Goal: Information Seeking & Learning: Learn about a topic

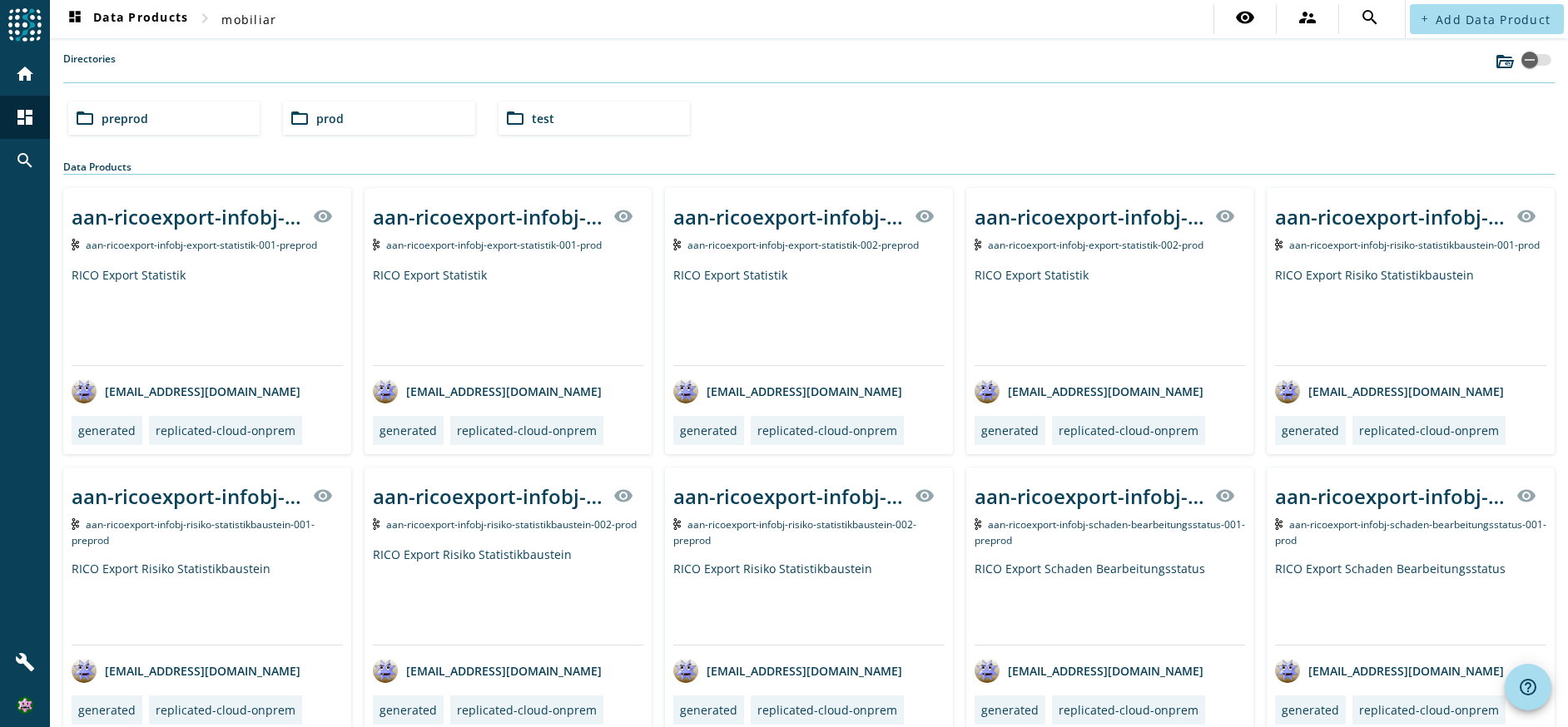
click at [334, 119] on span "prod" at bounding box center [330, 118] width 28 height 16
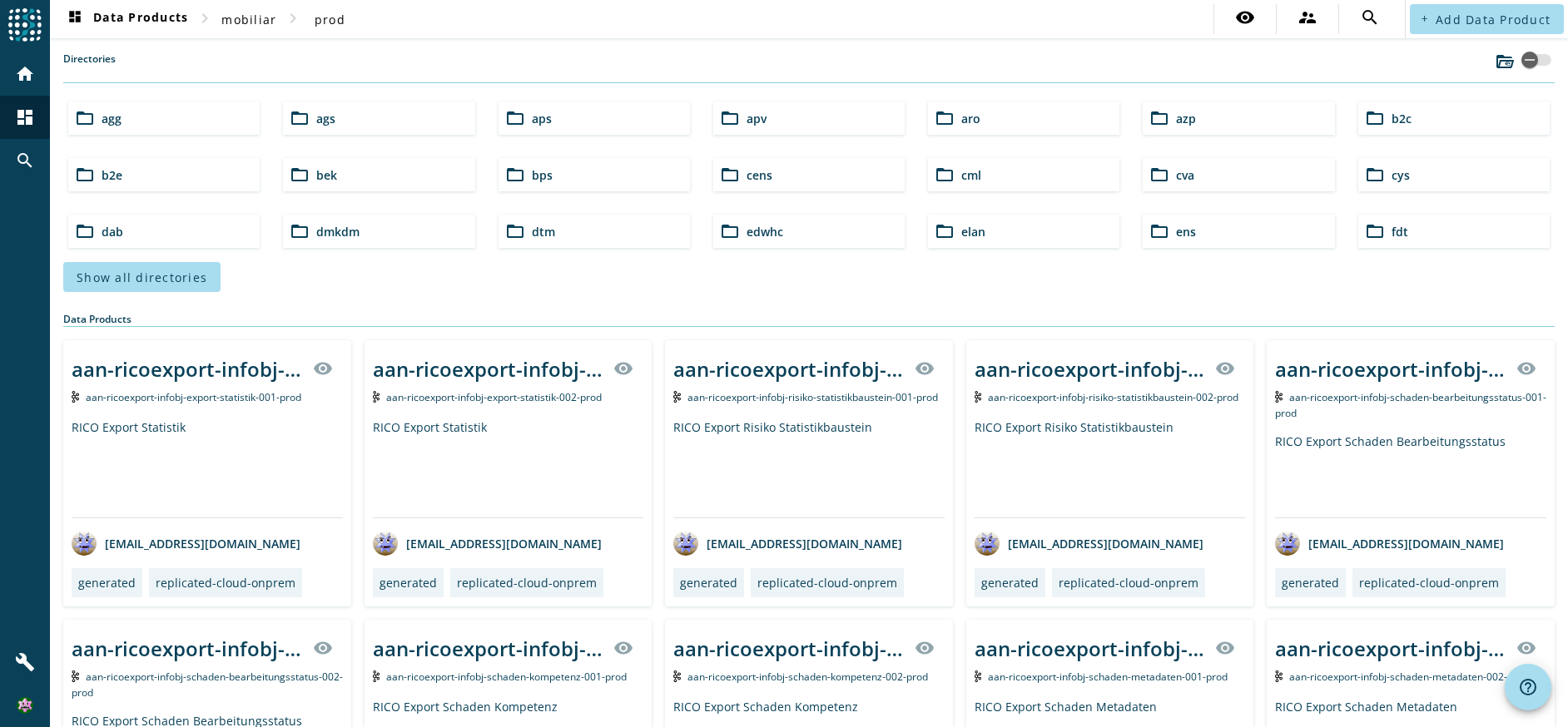
click at [1367, 121] on mat-icon "folder_open" at bounding box center [1374, 118] width 20 height 20
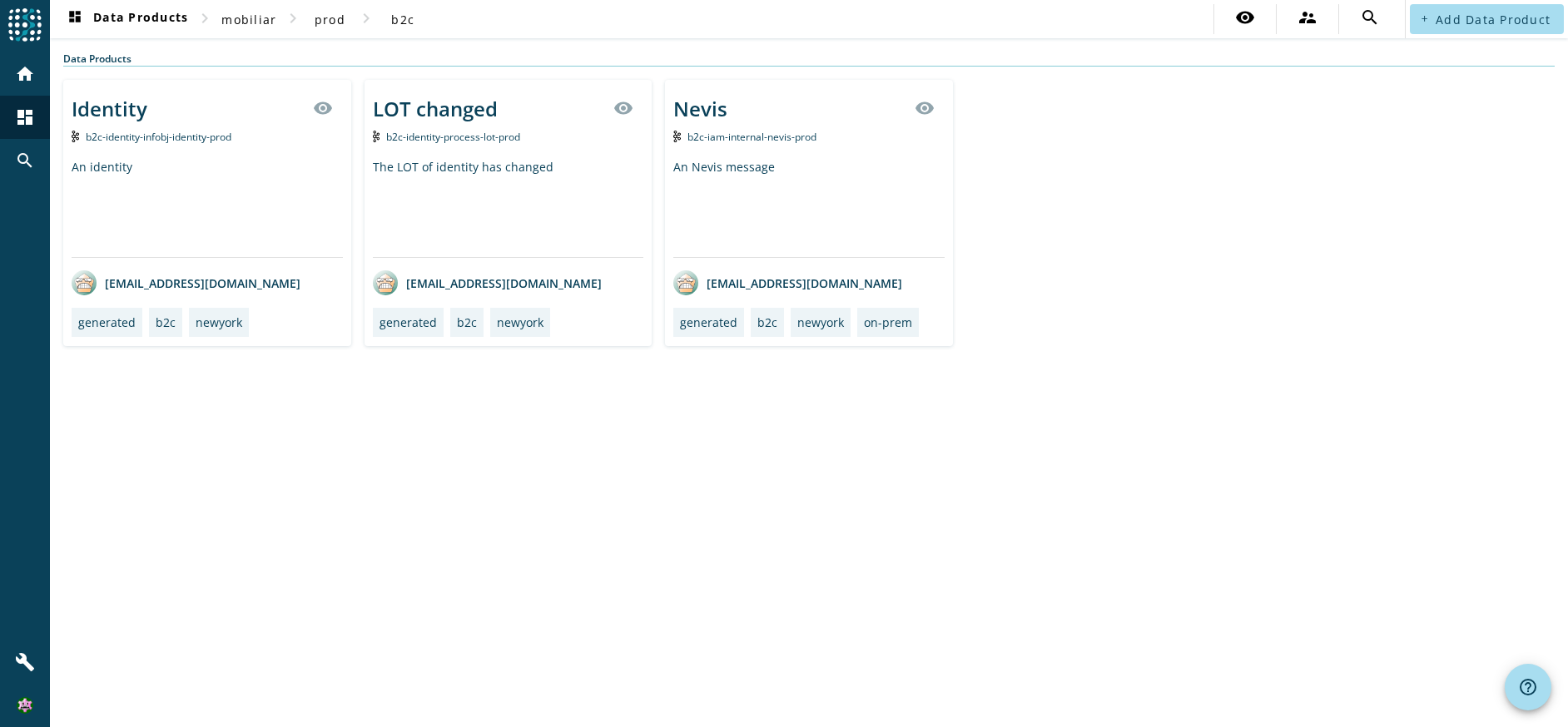
click at [821, 147] on div "Nevis visibility b2c-iam-internal-nevis-prod An Nevis message mbx_300630@mobi.c…" at bounding box center [809, 213] width 288 height 266
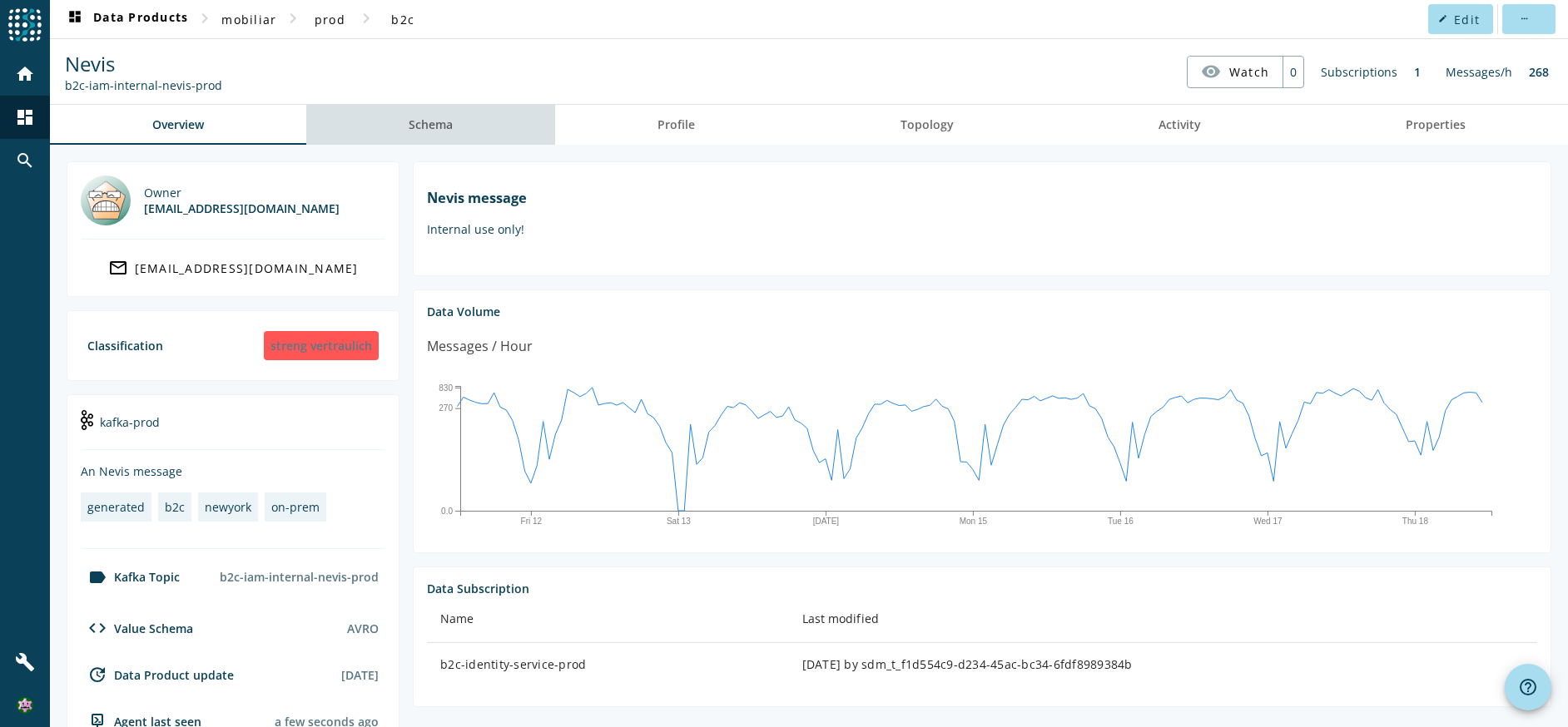
click at [437, 127] on span "Schema" at bounding box center [430, 124] width 44 height 11
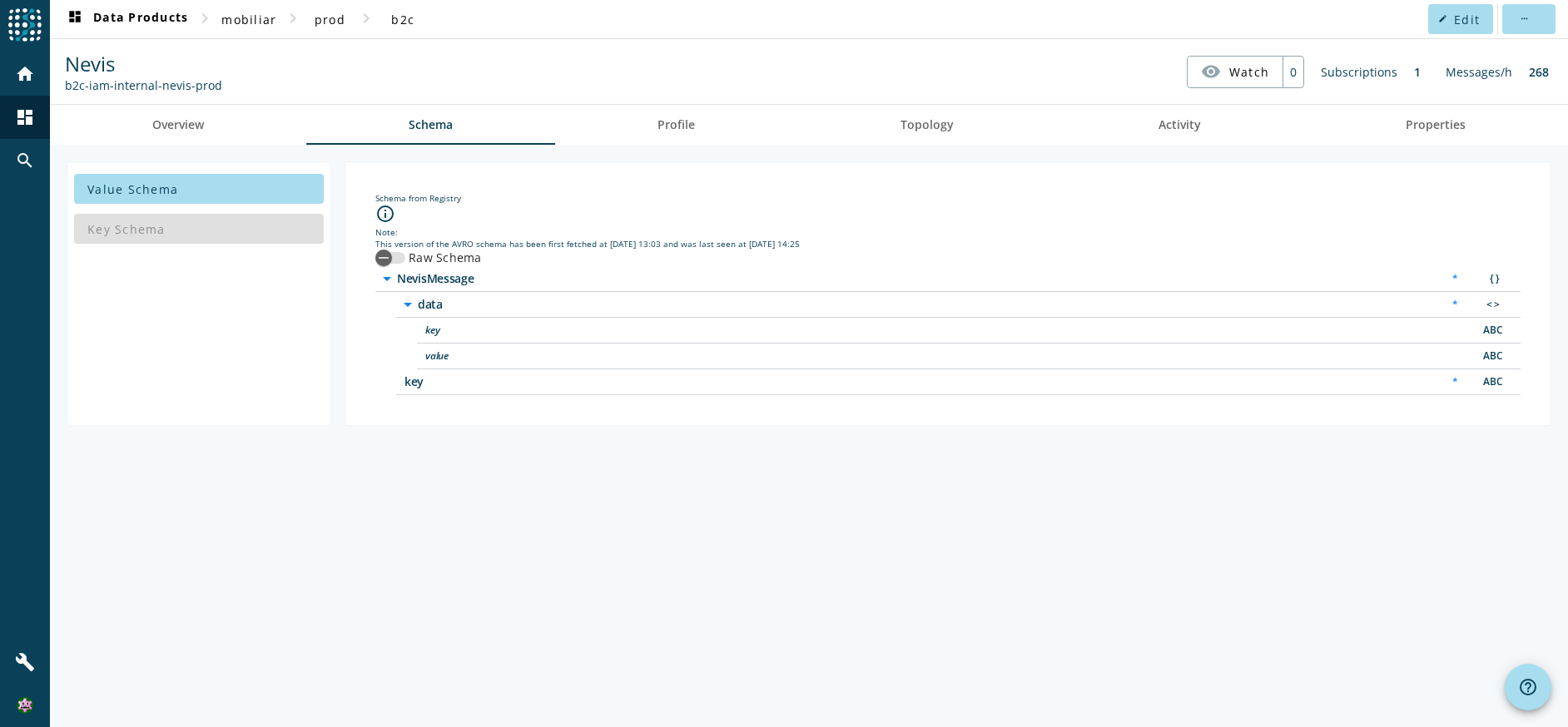
click at [194, 244] on div "Key Schema" at bounding box center [199, 229] width 250 height 40
click at [248, 188] on span at bounding box center [199, 189] width 250 height 40
click at [693, 119] on span "Profile" at bounding box center [676, 124] width 37 height 11
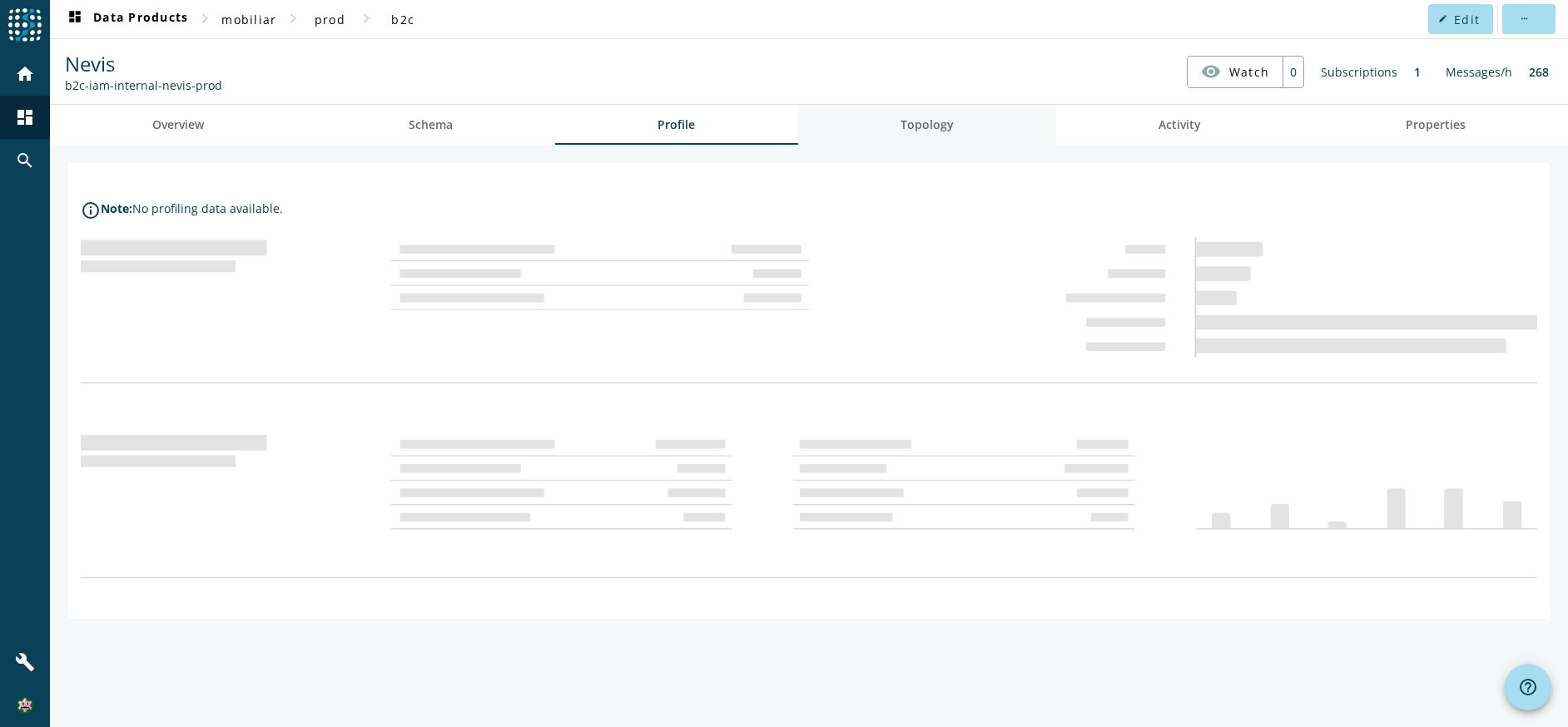
click at [875, 132] on link "Topology" at bounding box center [927, 124] width 258 height 40
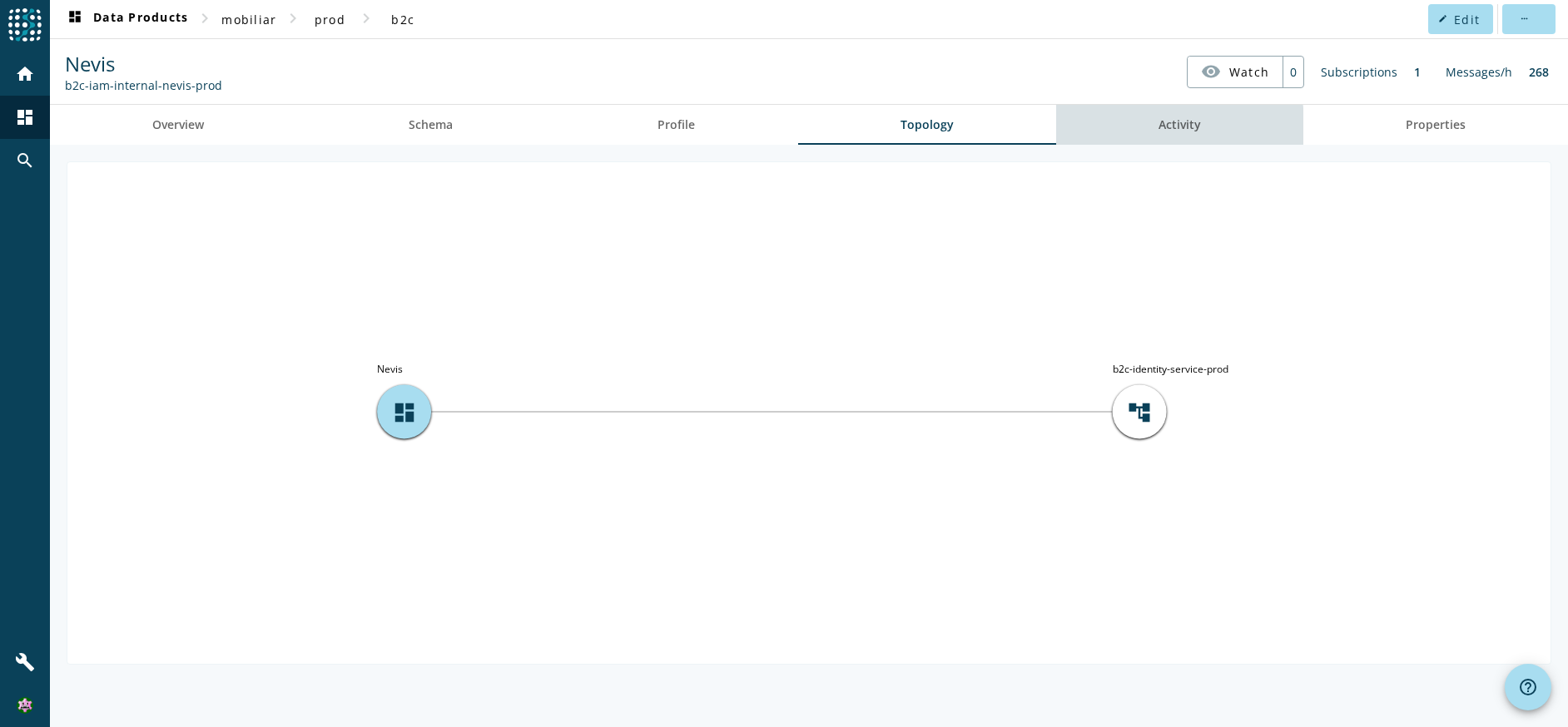
click at [1169, 128] on span "Activity" at bounding box center [1179, 124] width 43 height 11
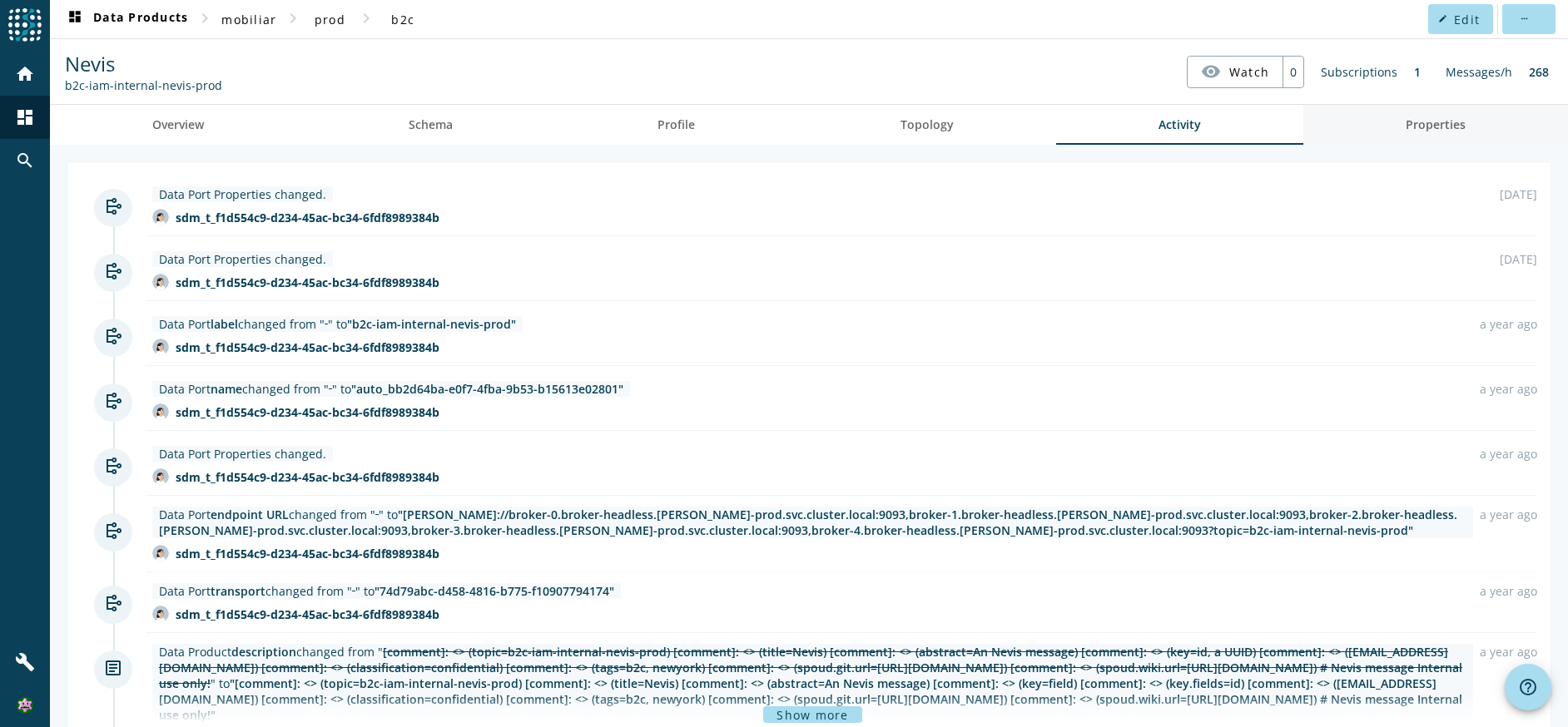
click at [1393, 123] on link "Properties" at bounding box center [1435, 124] width 265 height 40
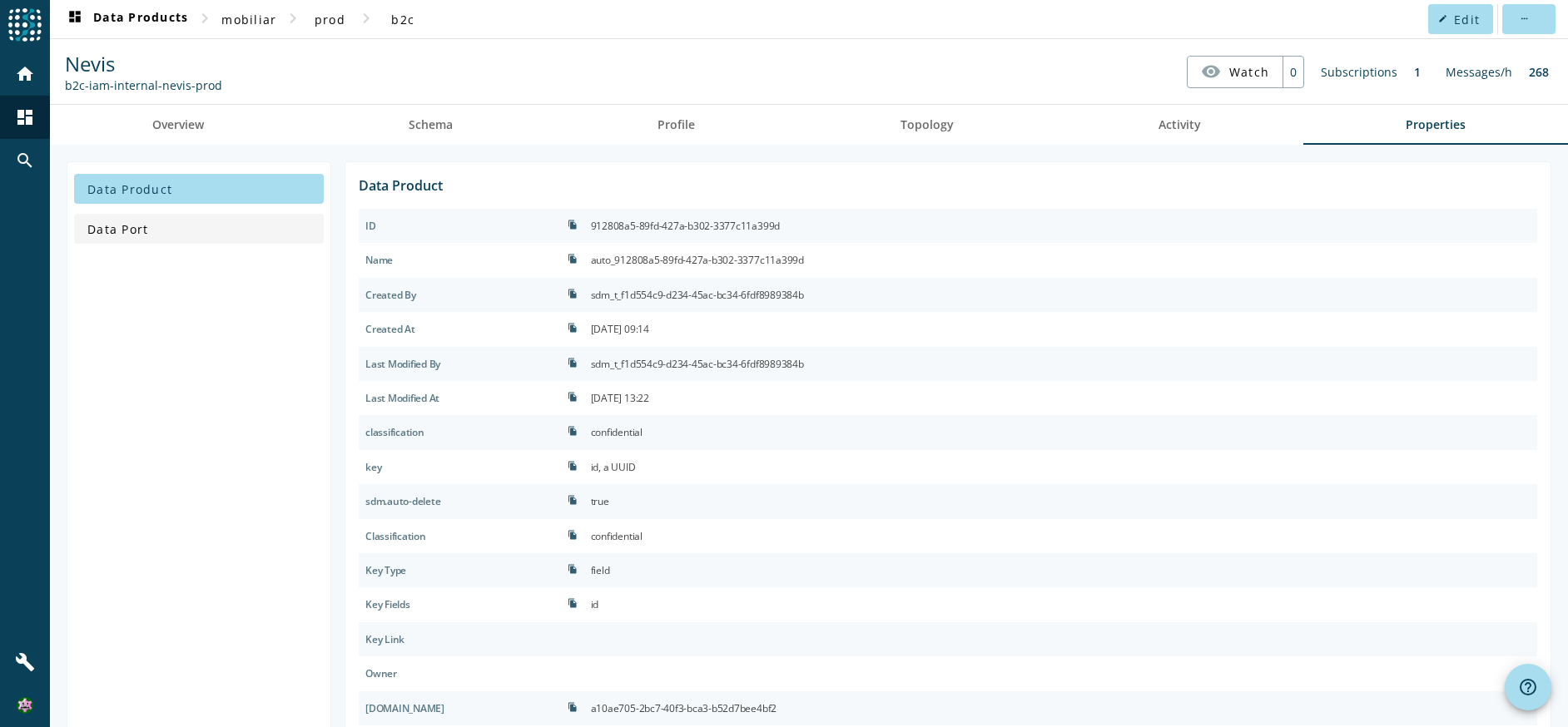
click at [146, 220] on span at bounding box center [199, 229] width 250 height 40
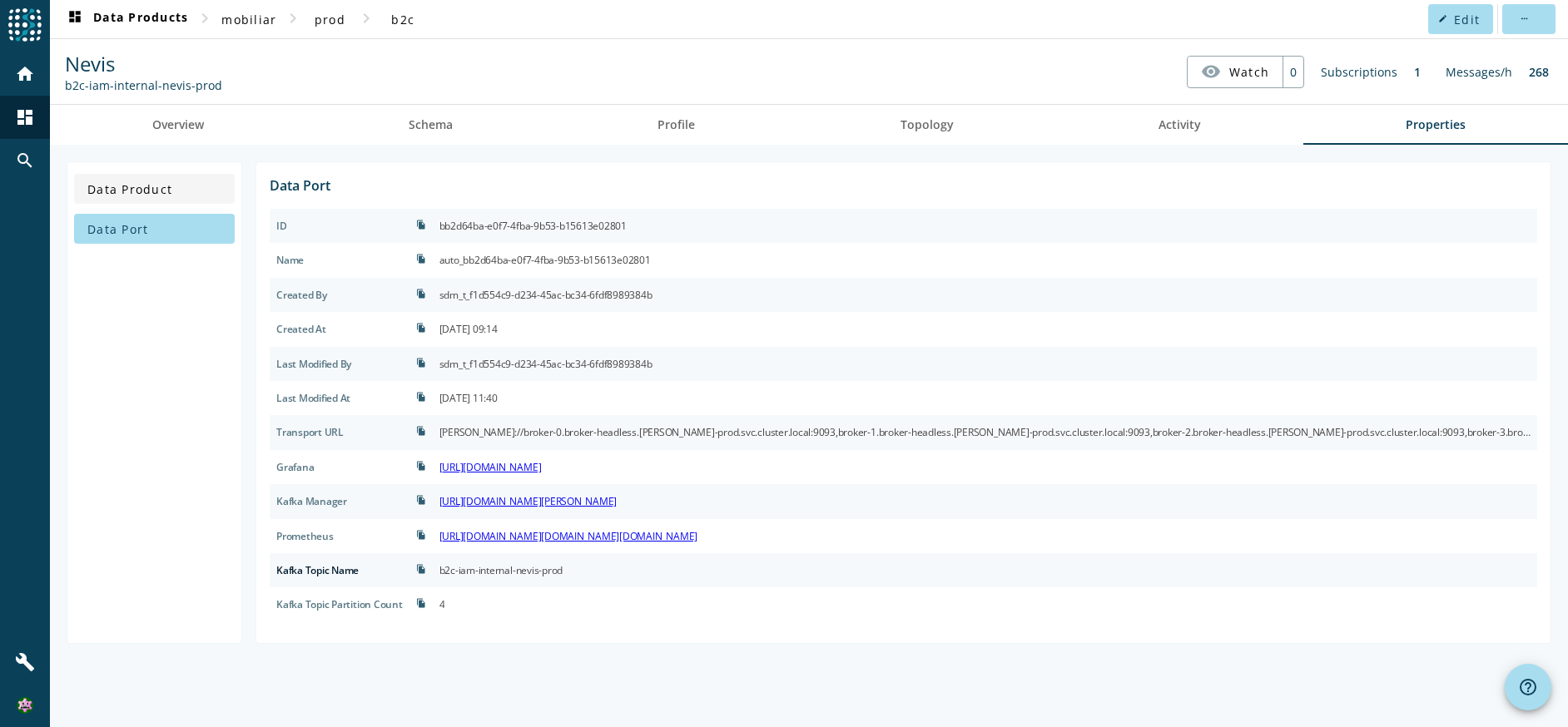
click at [204, 184] on span at bounding box center [154, 189] width 161 height 40
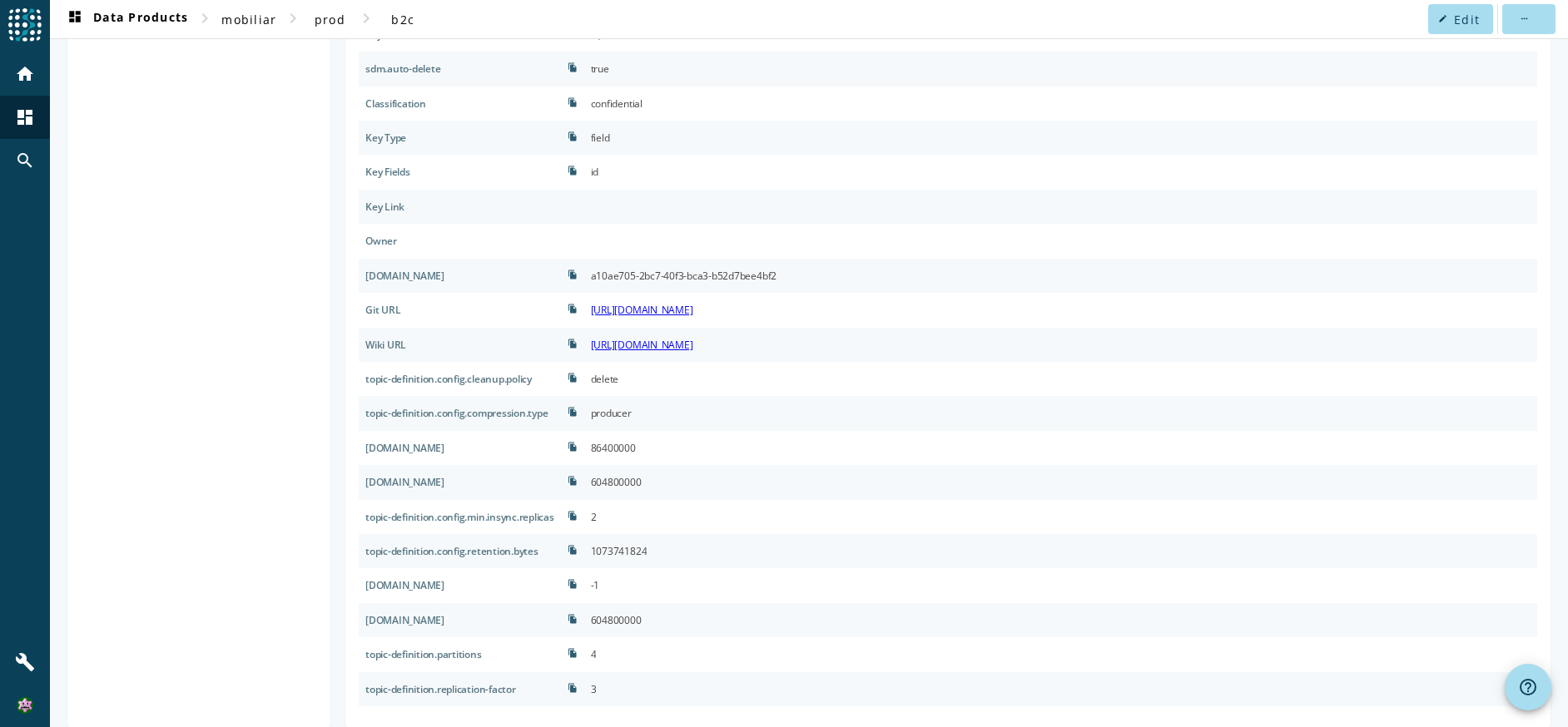
scroll to position [450, 0]
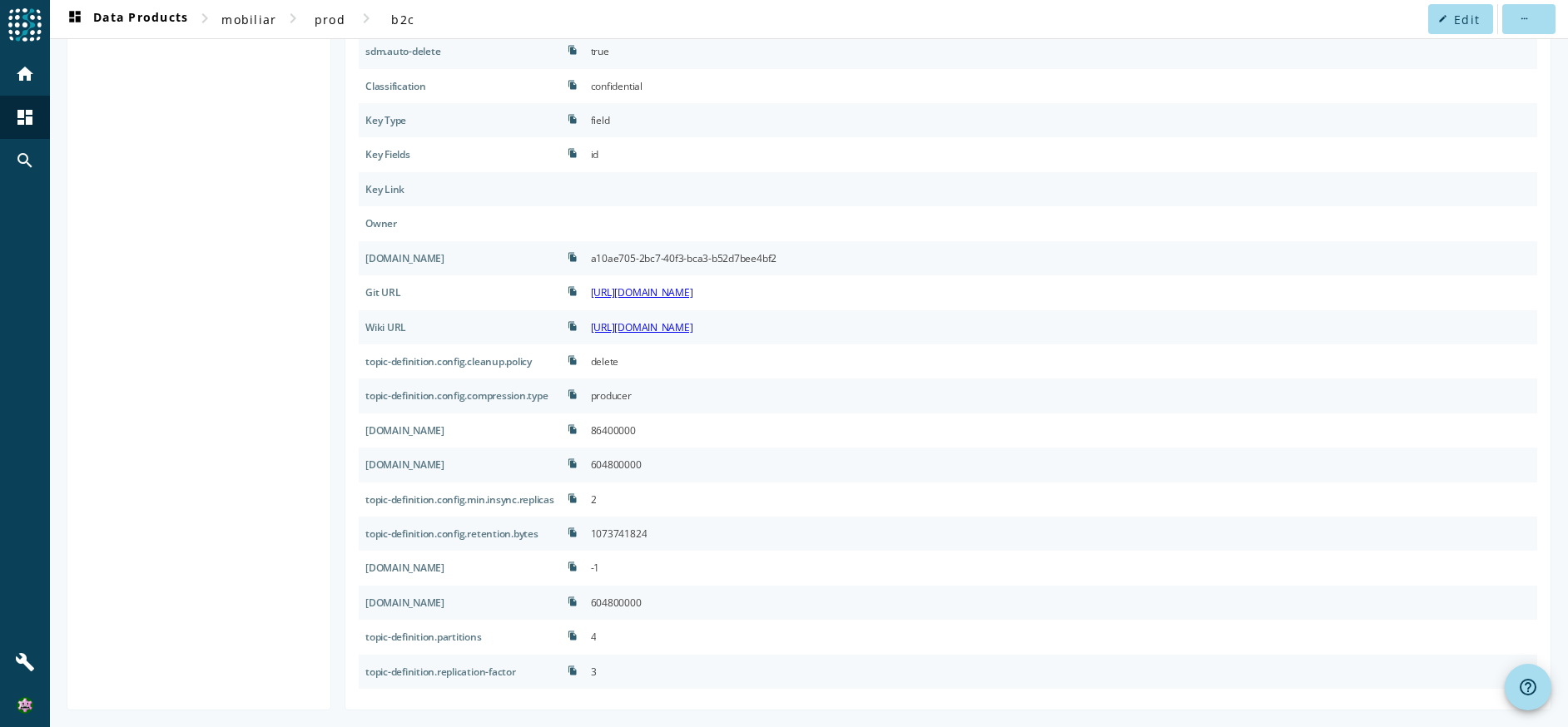
click at [493, 536] on div "topic-definition.config.retention.bytes" at bounding box center [459, 534] width 202 height 34
click at [475, 499] on div "topic-definition.config.min.insync.replicas" at bounding box center [459, 500] width 202 height 34
click at [506, 499] on div "topic-definition.config.min.insync.replicas" at bounding box center [459, 500] width 202 height 34
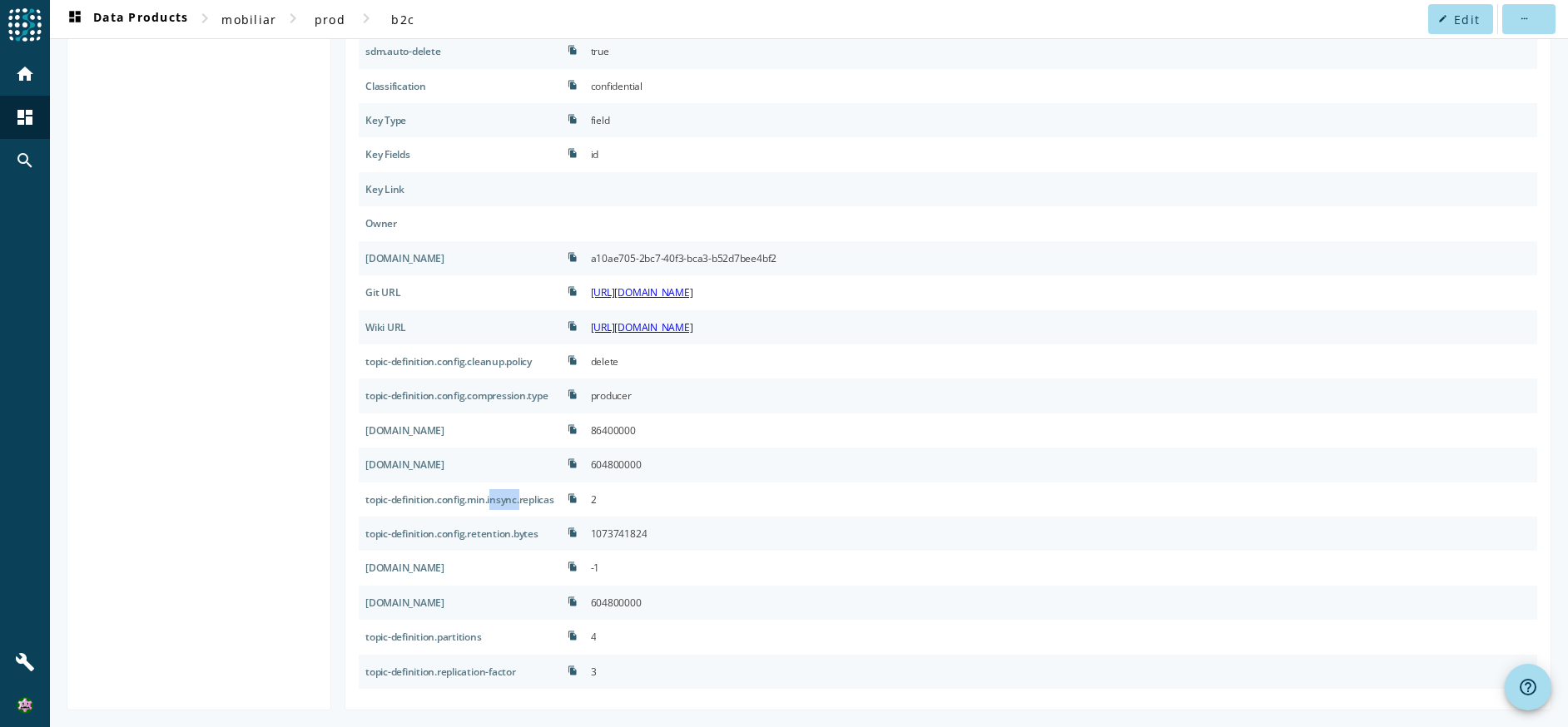
click at [506, 499] on div "topic-definition.config.min.insync.replicas" at bounding box center [459, 500] width 202 height 34
click at [502, 536] on div "topic-definition.config.retention.bytes" at bounding box center [459, 534] width 202 height 34
click at [493, 534] on div "topic-definition.config.retention.bytes" at bounding box center [459, 534] width 202 height 34
drag, startPoint x: 469, startPoint y: 536, endPoint x: 522, endPoint y: 535, distance: 53.0
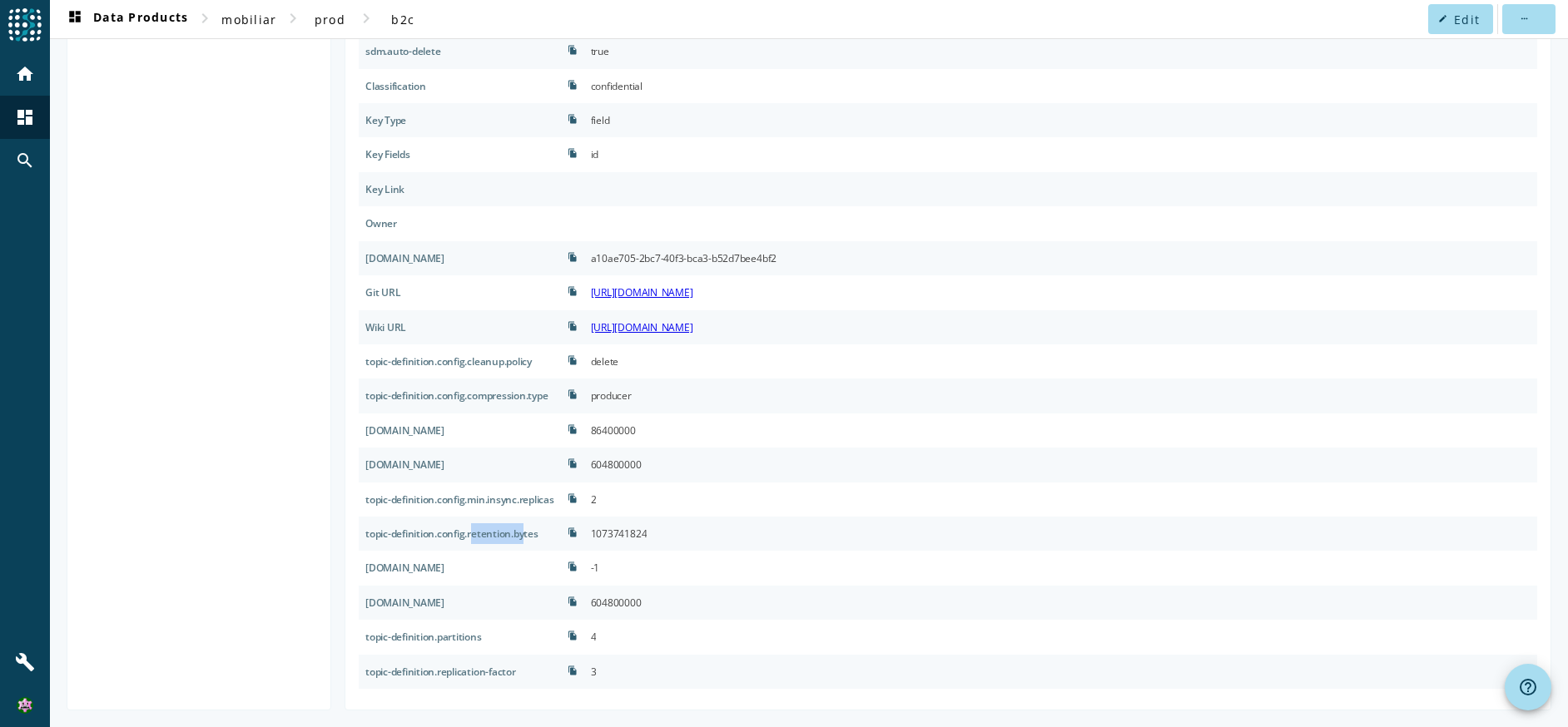
click at [522, 535] on div "topic-definition.config.retention.bytes" at bounding box center [459, 534] width 202 height 34
drag, startPoint x: 616, startPoint y: 533, endPoint x: 693, endPoint y: 540, distance: 77.3
click at [693, 540] on div "1073741824" at bounding box center [1061, 534] width 953 height 34
copy div "1073741824"
click at [1039, 209] on div at bounding box center [1061, 223] width 953 height 34
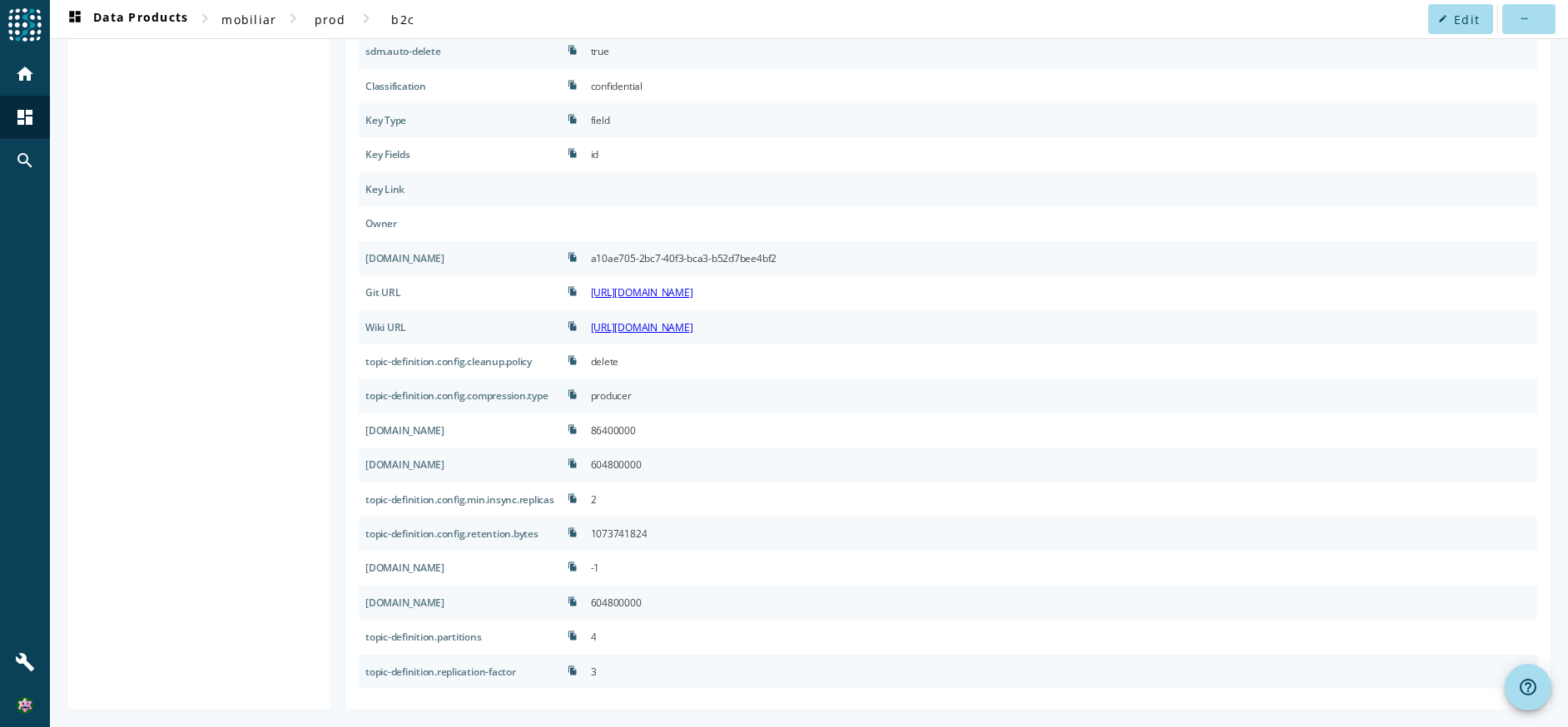
click at [647, 531] on div "1073741824" at bounding box center [620, 534] width 57 height 21
copy div "1073741824"
click at [526, 565] on div "topic-definition.config.retention.ms" at bounding box center [459, 568] width 202 height 34
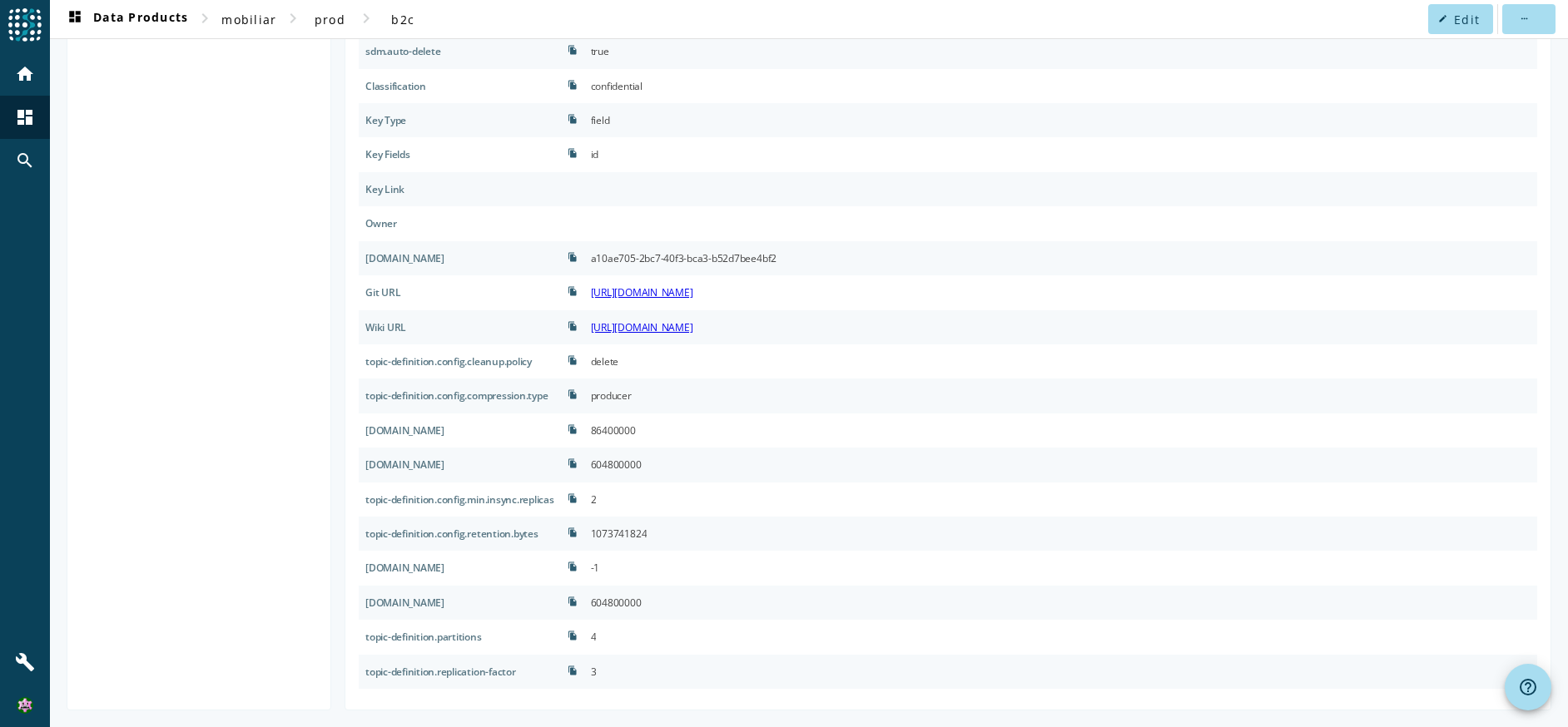
drag, startPoint x: 617, startPoint y: 562, endPoint x: 630, endPoint y: 563, distance: 13.0
click at [630, 563] on div "-1" at bounding box center [1061, 568] width 953 height 34
drag, startPoint x: 618, startPoint y: 499, endPoint x: 629, endPoint y: 499, distance: 11.0
click at [629, 499] on div "2" at bounding box center [1061, 500] width 953 height 34
drag, startPoint x: 620, startPoint y: 565, endPoint x: 631, endPoint y: 565, distance: 11.0
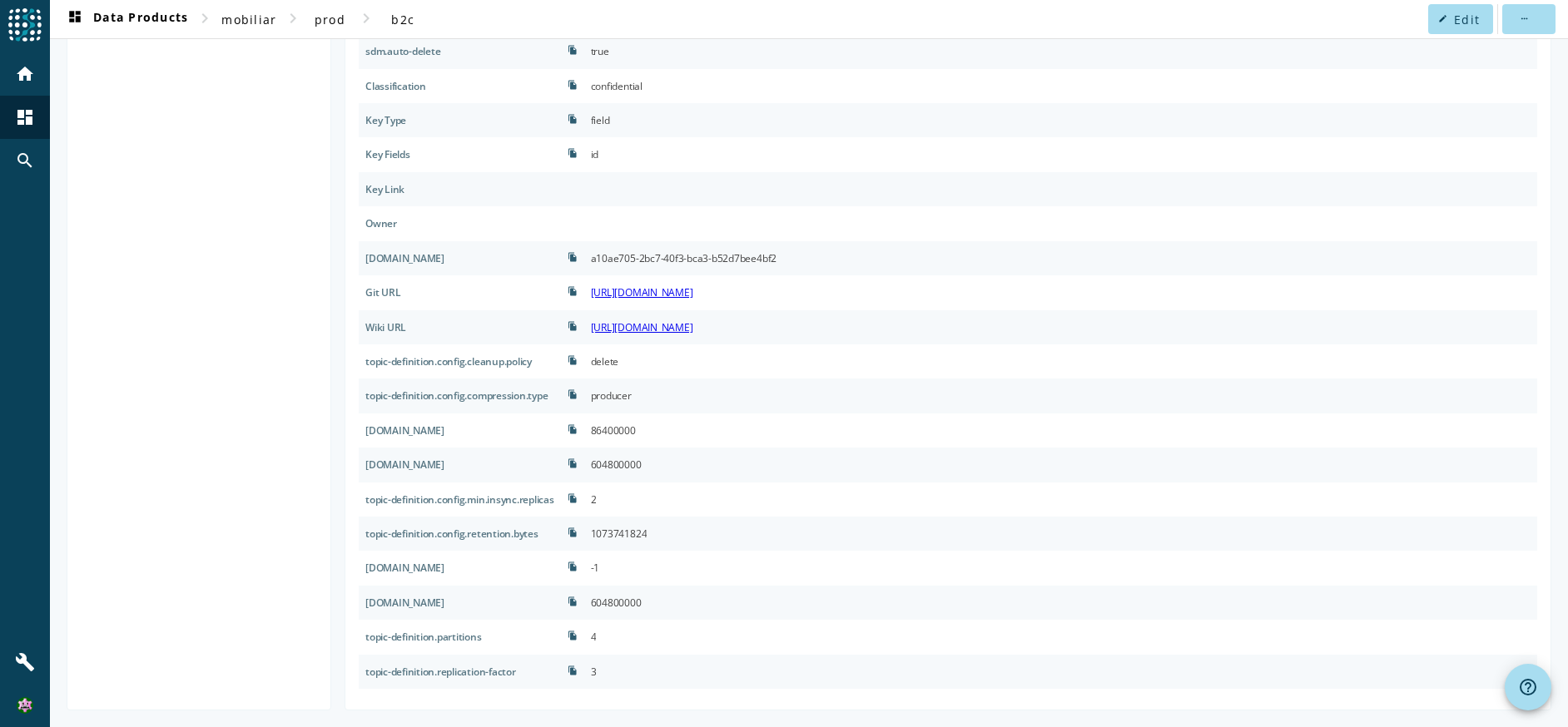
click at [631, 565] on div "-1" at bounding box center [1061, 568] width 953 height 34
click at [646, 497] on div "2" at bounding box center [1061, 500] width 953 height 34
click at [694, 294] on link "https://git.mobi.mobicorp.ch/projects/BC/repos/b2c-iam-nevisjmsbridge-service/b…" at bounding box center [642, 292] width 103 height 14
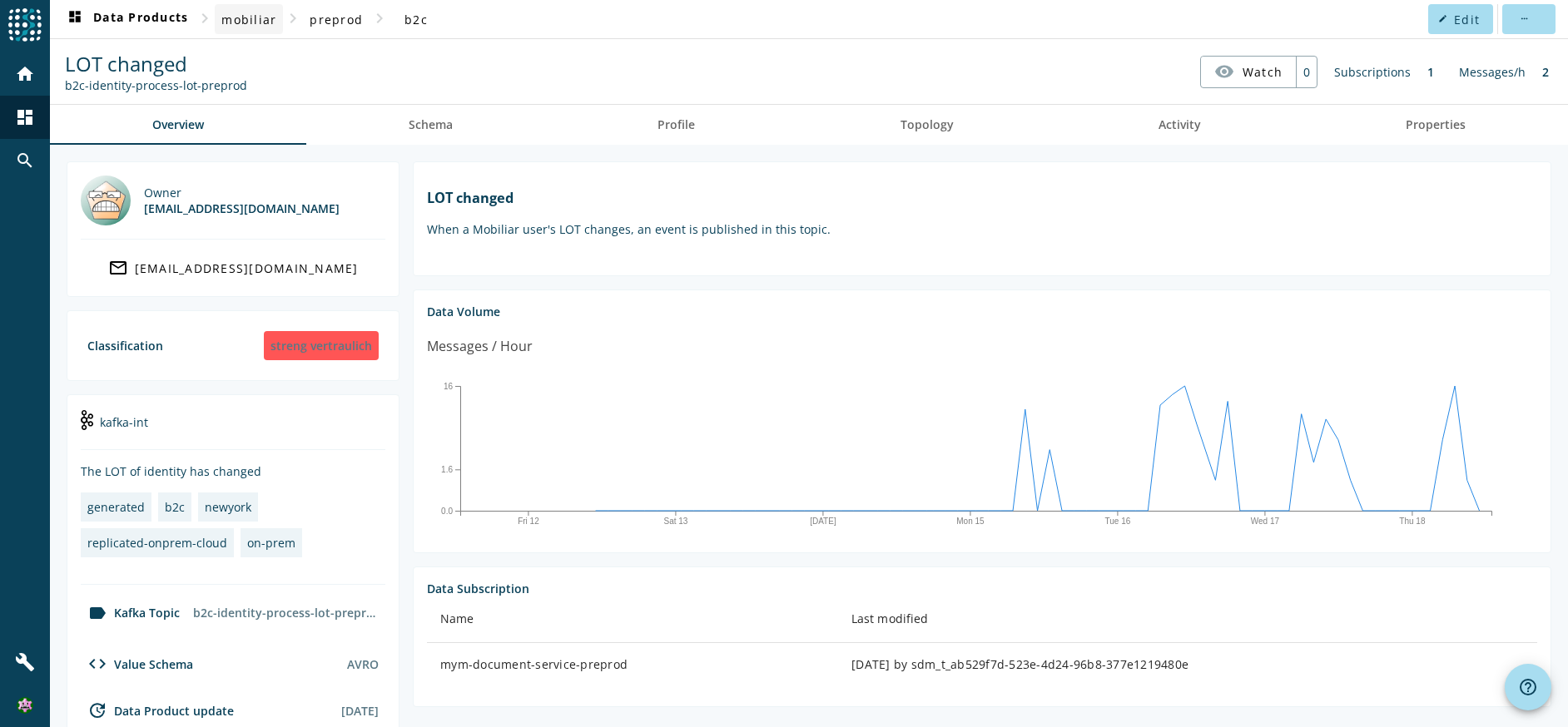
click at [263, 17] on span "mobiliar" at bounding box center [249, 19] width 55 height 16
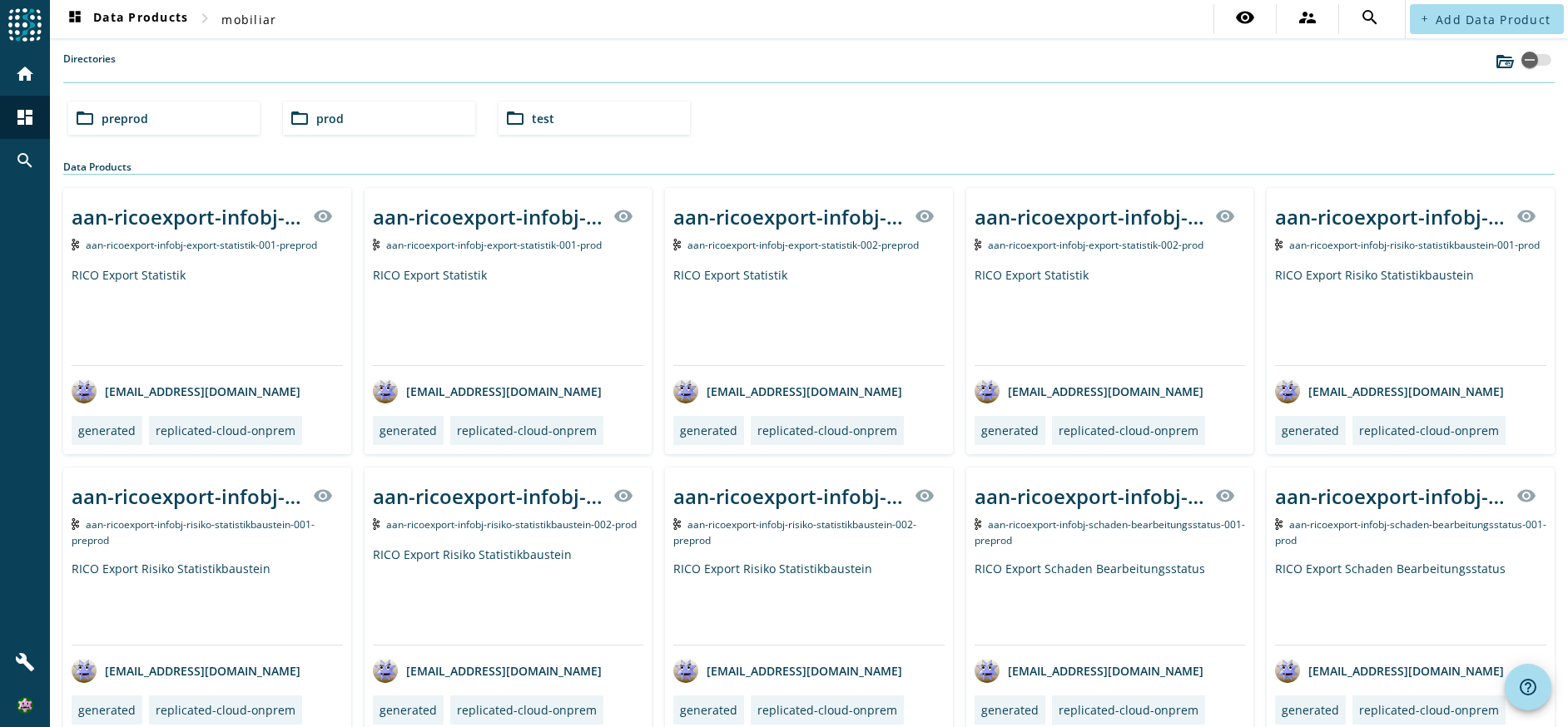
click at [395, 120] on div "folder_open prod" at bounding box center [378, 118] width 191 height 33
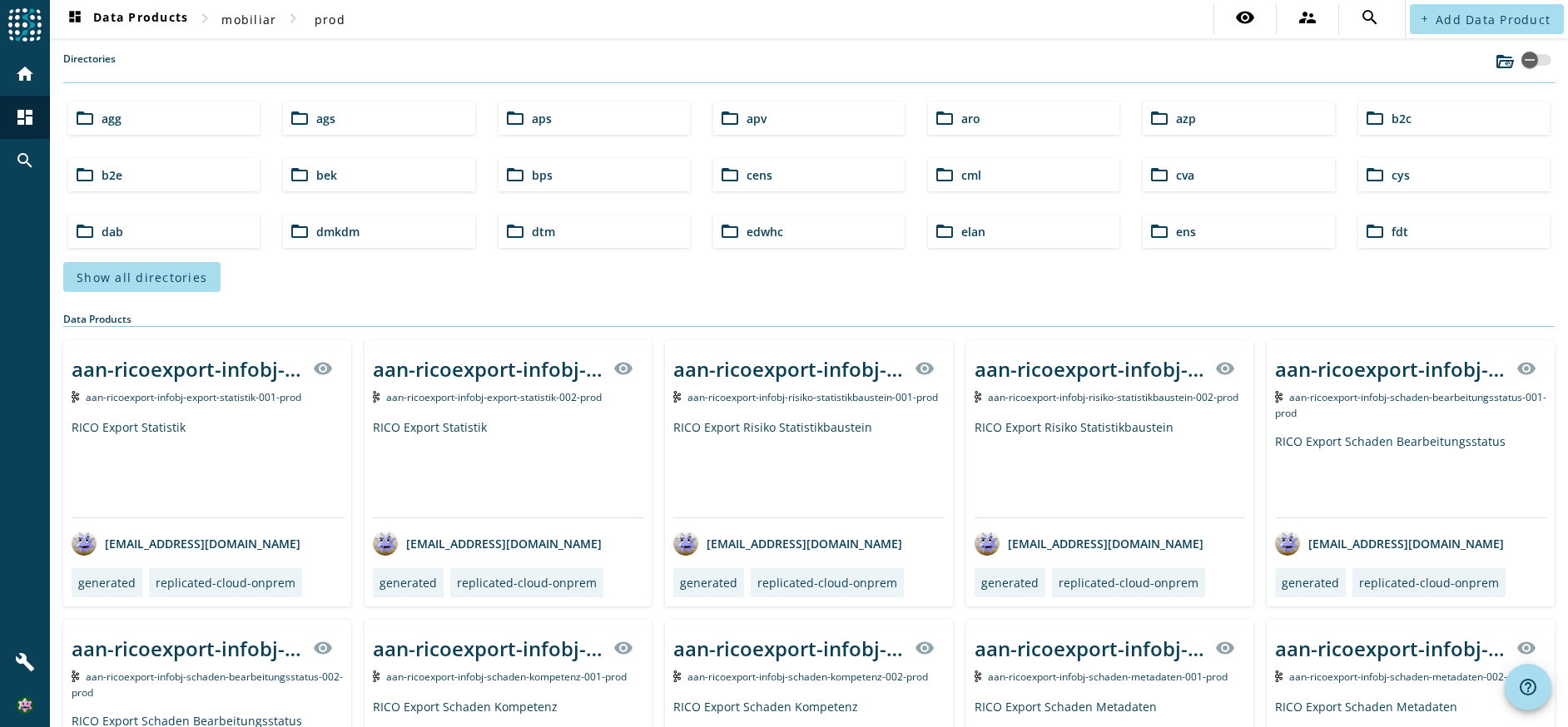
click at [1391, 115] on span "b2c" at bounding box center [1401, 118] width 20 height 16
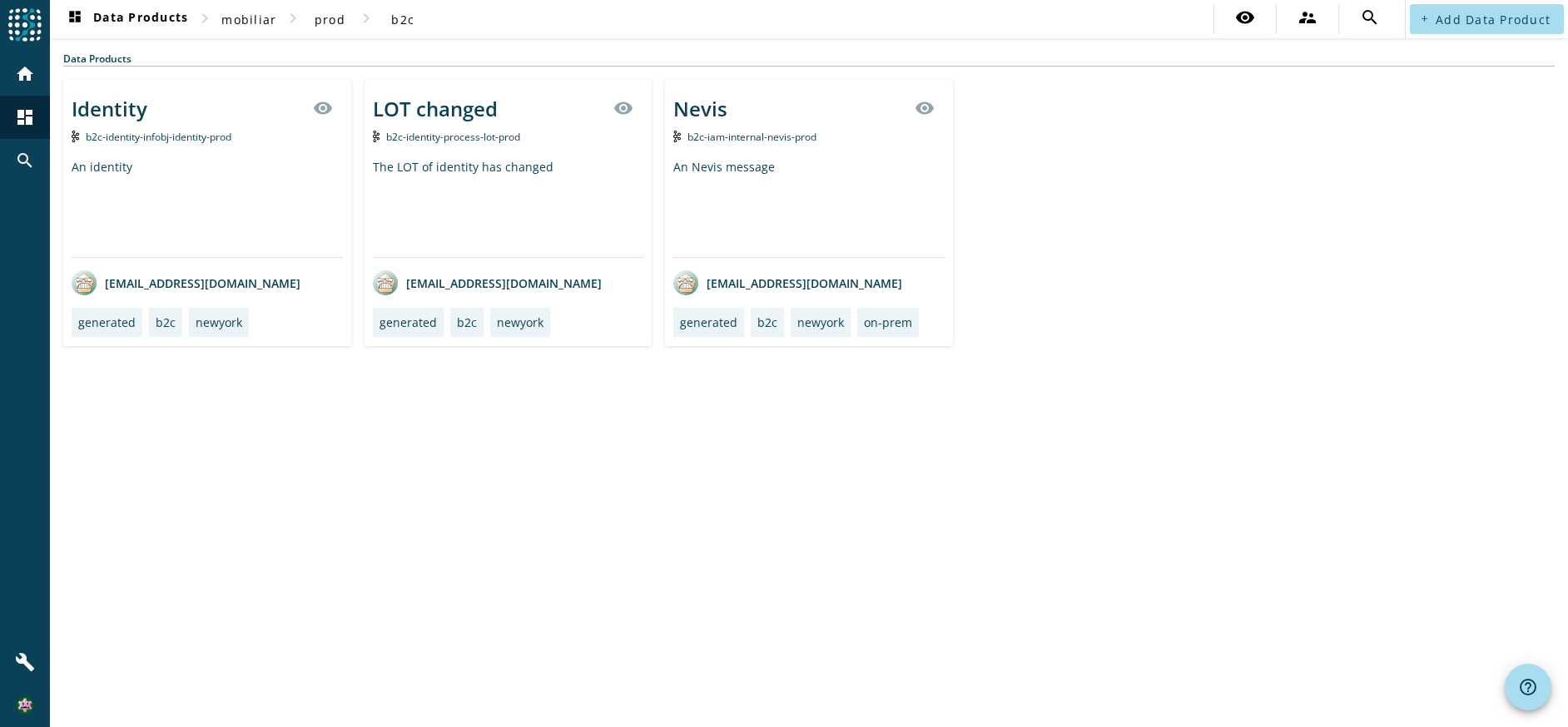
click at [275, 156] on div "Identity visibility b2c-identity-infobj-identity-prod An identity [EMAIL_ADDRES…" at bounding box center [207, 213] width 288 height 266
